Goal: Navigation & Orientation: Find specific page/section

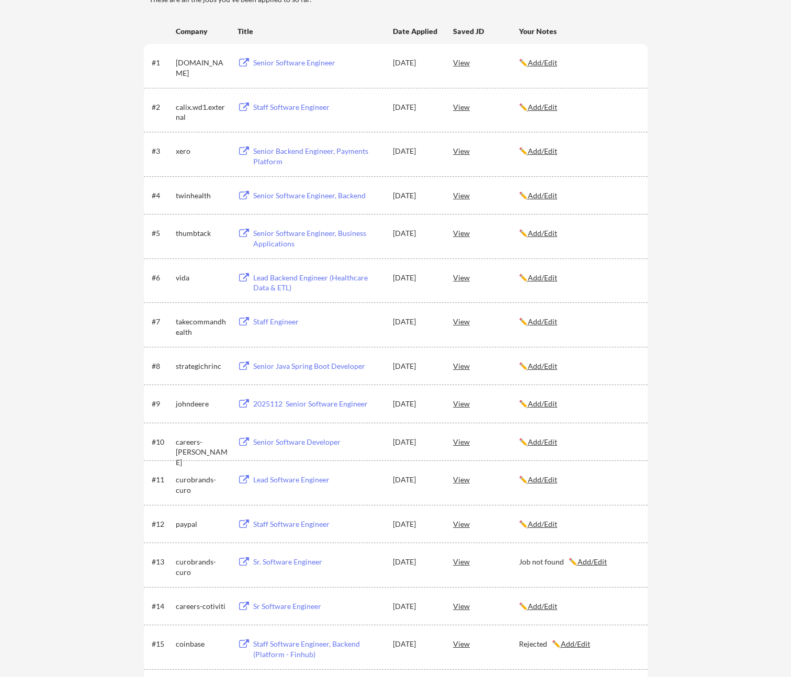
scroll to position [125, 0]
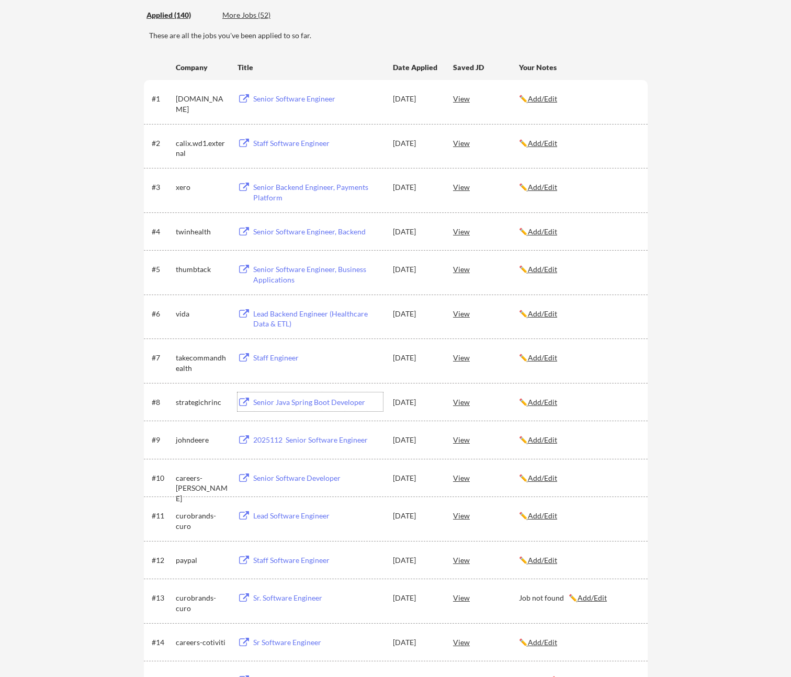
click at [294, 399] on div "Senior Java Spring Boot Developer" at bounding box center [318, 402] width 130 height 10
click at [304, 270] on div "Senior Software Engineer, Business Applications" at bounding box center [318, 274] width 130 height 20
click at [274, 231] on div "Senior Software Engineer, Backend" at bounding box center [318, 232] width 130 height 10
click at [291, 185] on div "Senior Backend Engineer, Payments Platform" at bounding box center [318, 192] width 130 height 20
click at [295, 142] on div "Staff Software Engineer" at bounding box center [318, 143] width 130 height 10
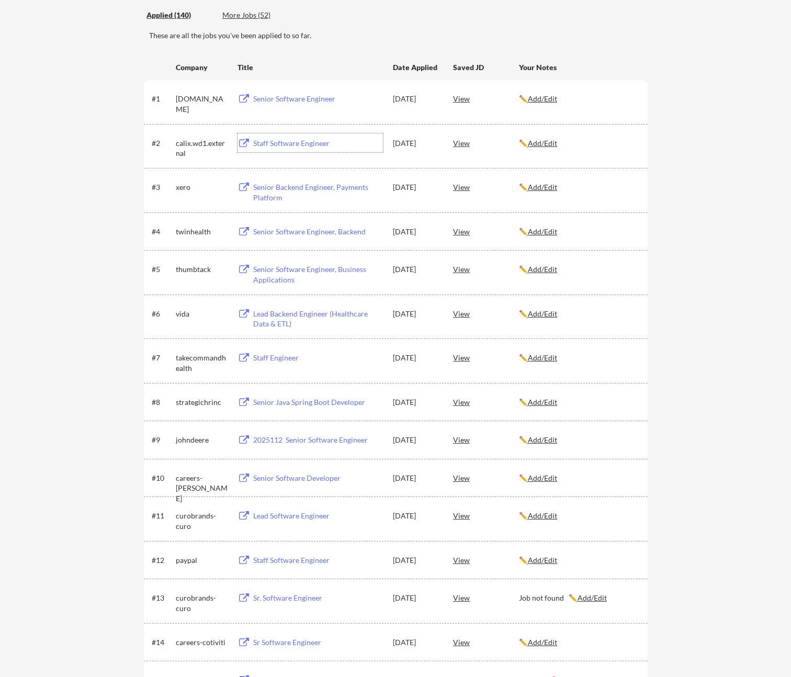
click at [276, 95] on div "Senior Software Engineer" at bounding box center [318, 99] width 130 height 10
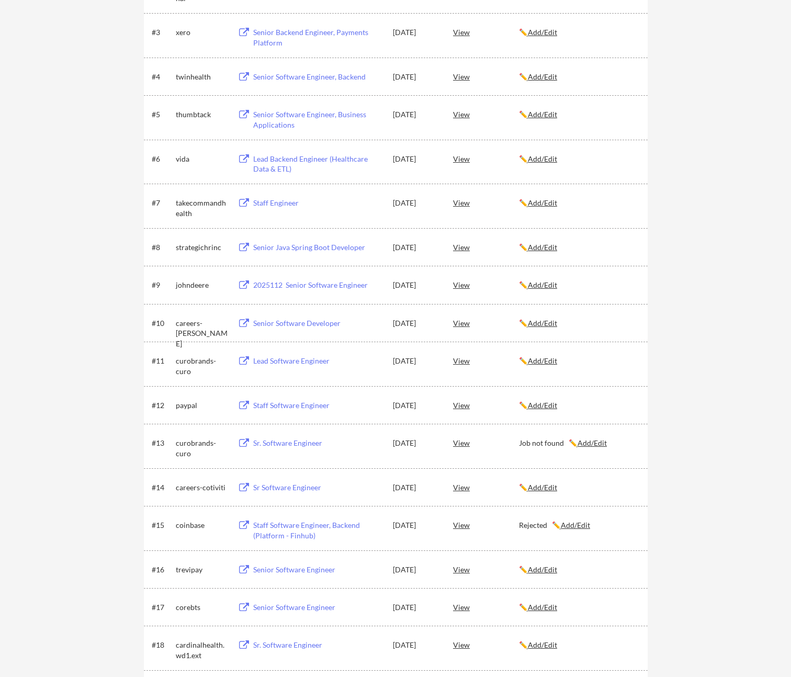
scroll to position [0, 0]
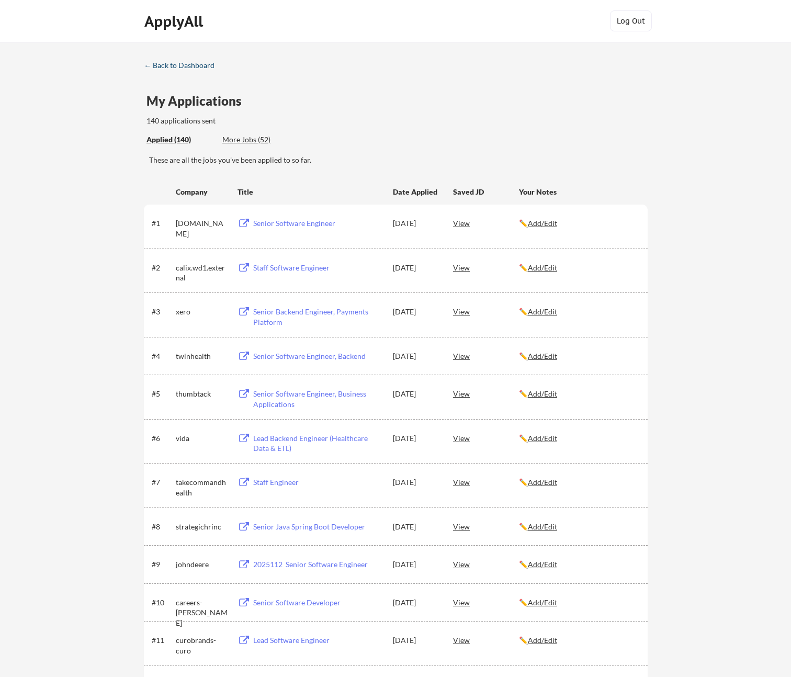
click at [165, 68] on div "← Back to Dashboard" at bounding box center [183, 65] width 79 height 7
